Goal: Task Accomplishment & Management: Manage account settings

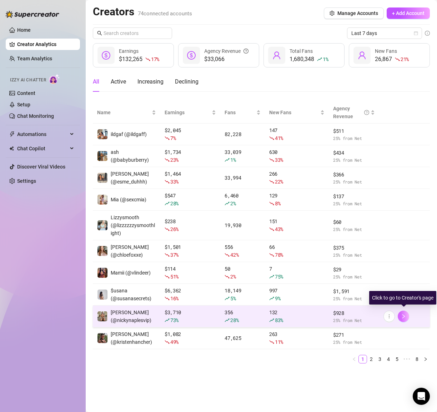
click at [399, 315] on button "button" at bounding box center [402, 315] width 11 height 11
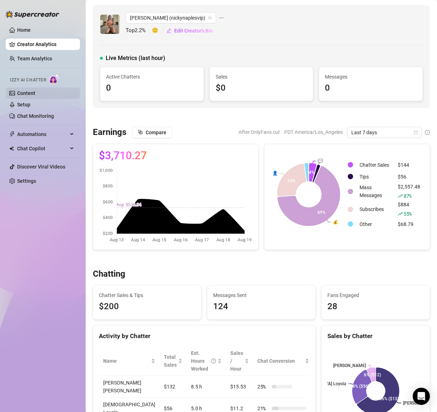
click at [27, 90] on link "Content" at bounding box center [26, 93] width 18 height 6
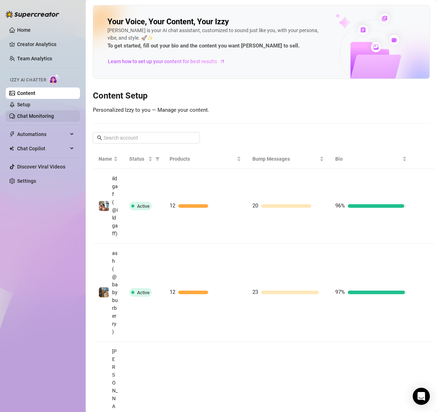
click at [25, 113] on link "Chat Monitoring" at bounding box center [35, 116] width 37 height 6
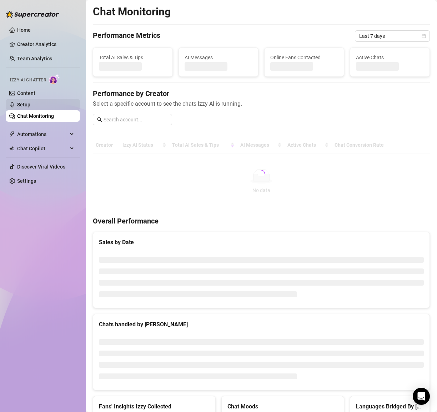
click at [23, 103] on link "Setup" at bounding box center [23, 105] width 13 height 6
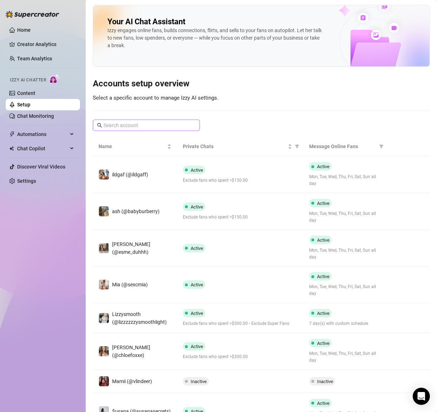
click at [140, 120] on span at bounding box center [146, 124] width 107 height 11
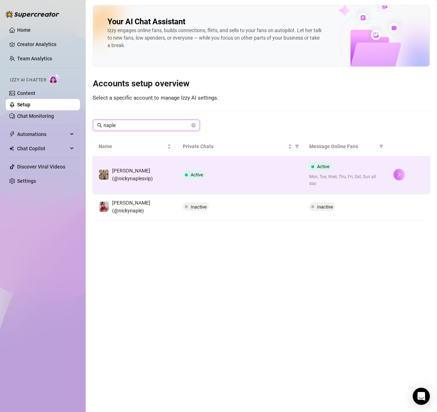
type input "naple"
click at [396, 170] on button "button" at bounding box center [398, 174] width 11 height 11
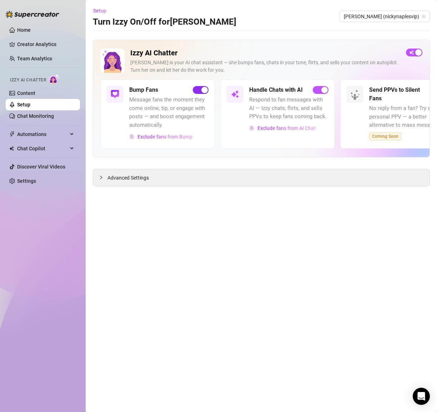
click at [200, 93] on span "button" at bounding box center [201, 90] width 16 height 8
click at [317, 86] on span "button" at bounding box center [320, 90] width 16 height 8
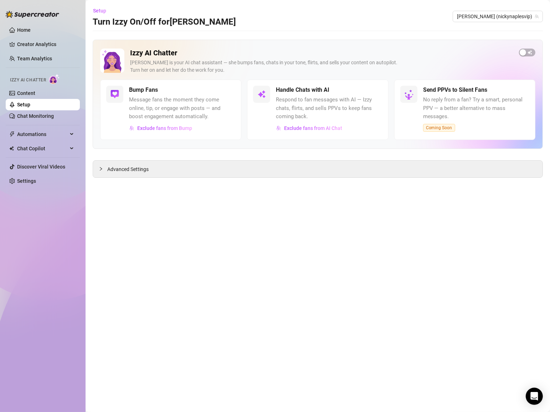
click at [30, 102] on link "Setup" at bounding box center [23, 105] width 13 height 6
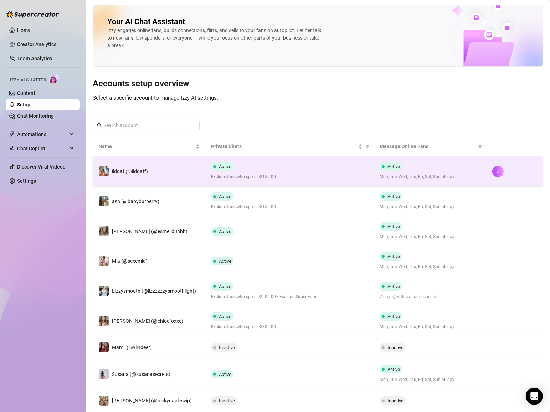
scroll to position [69, 0]
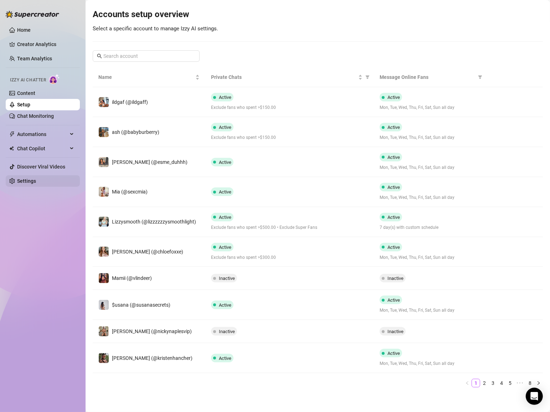
click at [23, 180] on link "Settings" at bounding box center [26, 181] width 19 height 6
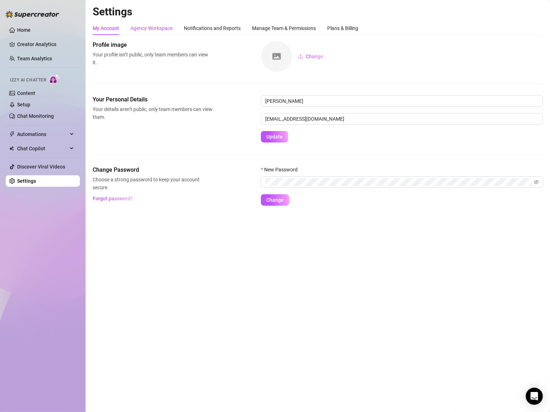
click at [162, 25] on div "Agency Workspace" at bounding box center [152, 28] width 42 height 8
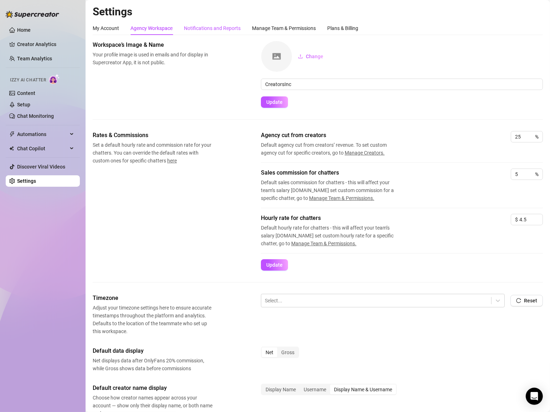
click at [204, 28] on div "Notifications and Reports" at bounding box center [212, 28] width 57 height 8
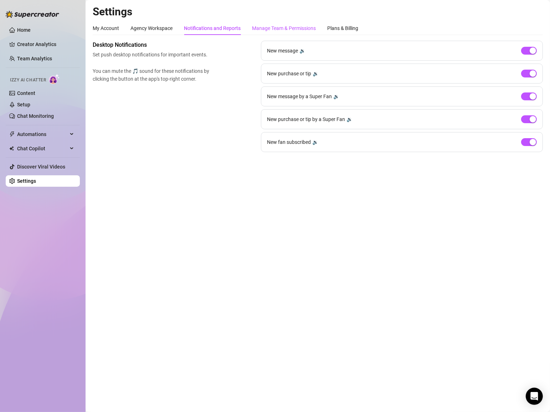
click at [292, 30] on div "Manage Team & Permissions" at bounding box center [284, 28] width 64 height 8
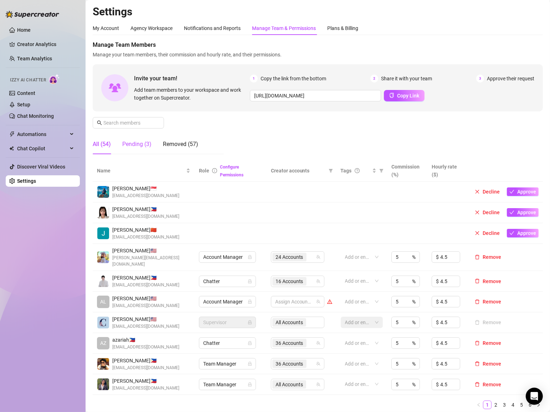
click at [148, 144] on div "Pending (3)" at bounding box center [136, 144] width 29 height 9
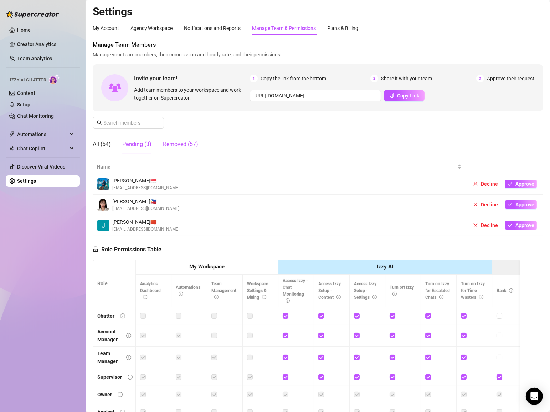
click at [171, 145] on div "Removed (57)" at bounding box center [180, 144] width 35 height 9
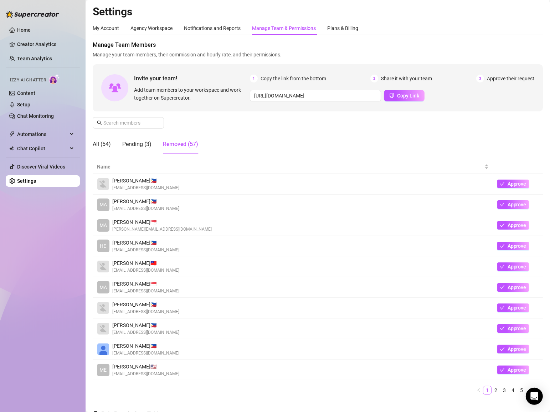
click at [113, 148] on div "All (54) Pending (3) Removed (57)" at bounding box center [146, 144] width 106 height 20
click at [106, 146] on div "All (54)" at bounding box center [102, 144] width 18 height 9
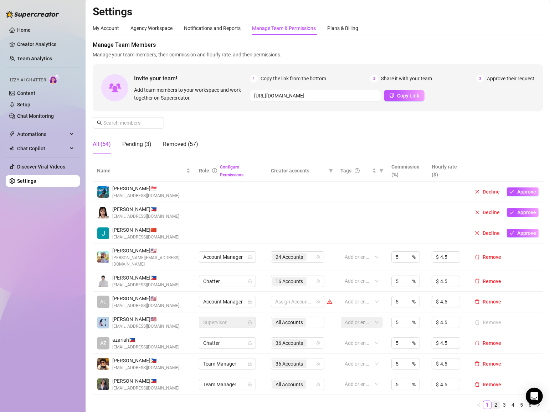
click at [436, 401] on link "2" at bounding box center [496, 405] width 8 height 8
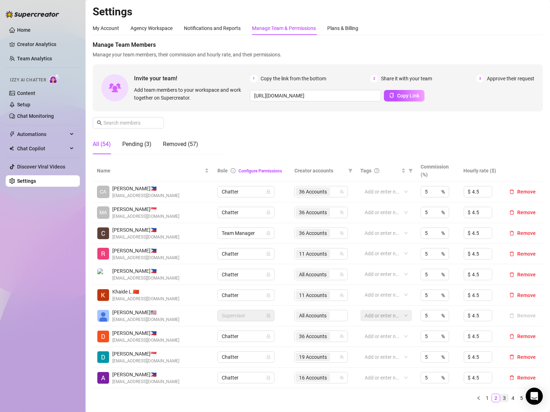
click at [436, 394] on link "3" at bounding box center [505, 398] width 8 height 8
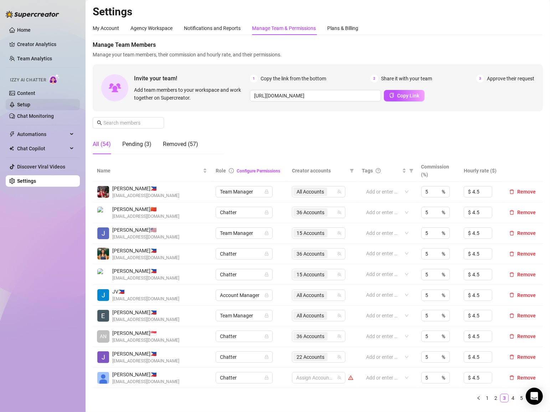
click at [30, 102] on link "Setup" at bounding box center [23, 105] width 13 height 6
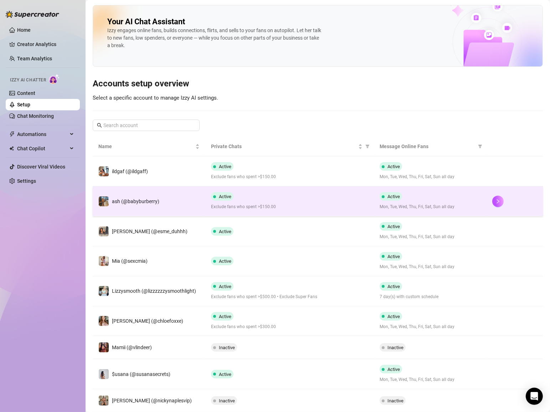
scroll to position [69, 0]
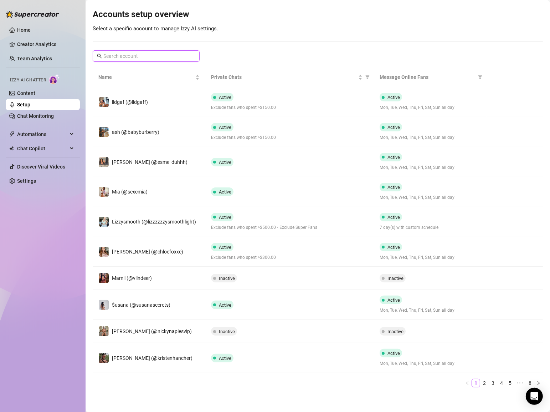
click at [133, 54] on input "text" at bounding box center [146, 56] width 86 height 8
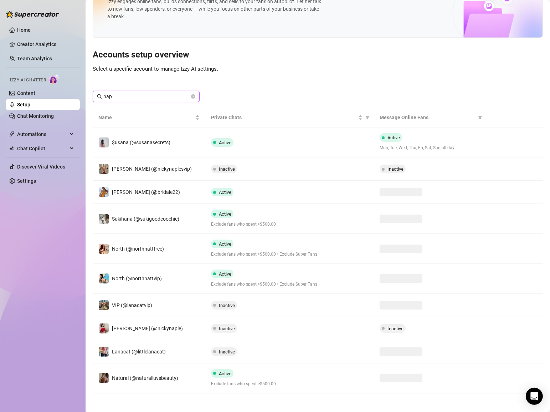
scroll to position [0, 0]
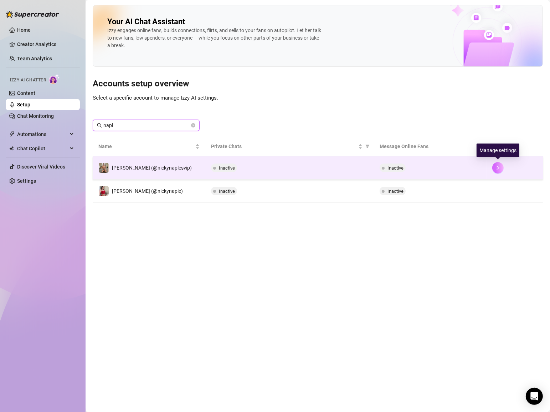
type input "napl"
click at [436, 166] on button "button" at bounding box center [498, 167] width 11 height 11
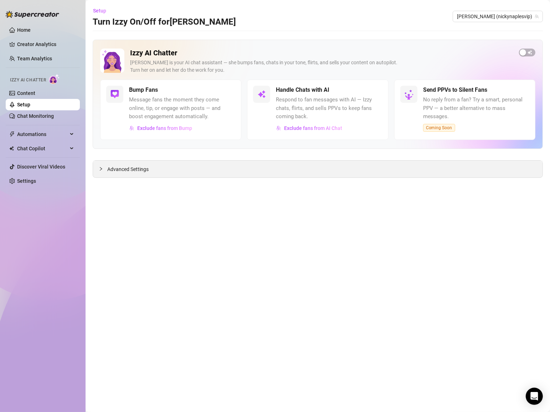
click at [424, 169] on div "Advanced Settings" at bounding box center [318, 169] width 450 height 17
click at [127, 164] on div "Advanced Settings" at bounding box center [318, 169] width 450 height 17
click at [127, 168] on span "Advanced Settings" at bounding box center [127, 169] width 41 height 8
